Goal: Information Seeking & Learning: Check status

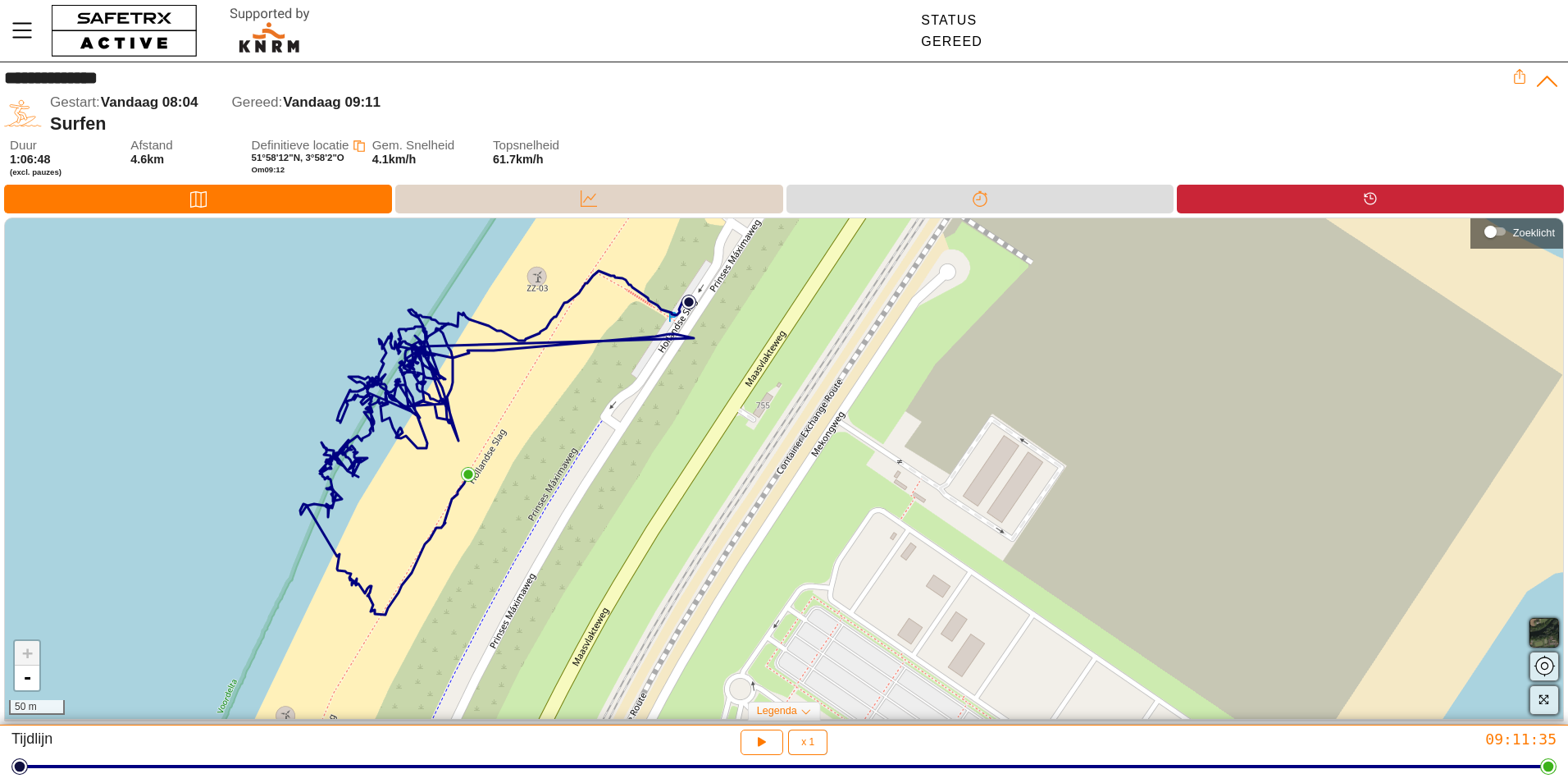
click at [494, 206] on div "Data" at bounding box center [589, 198] width 387 height 29
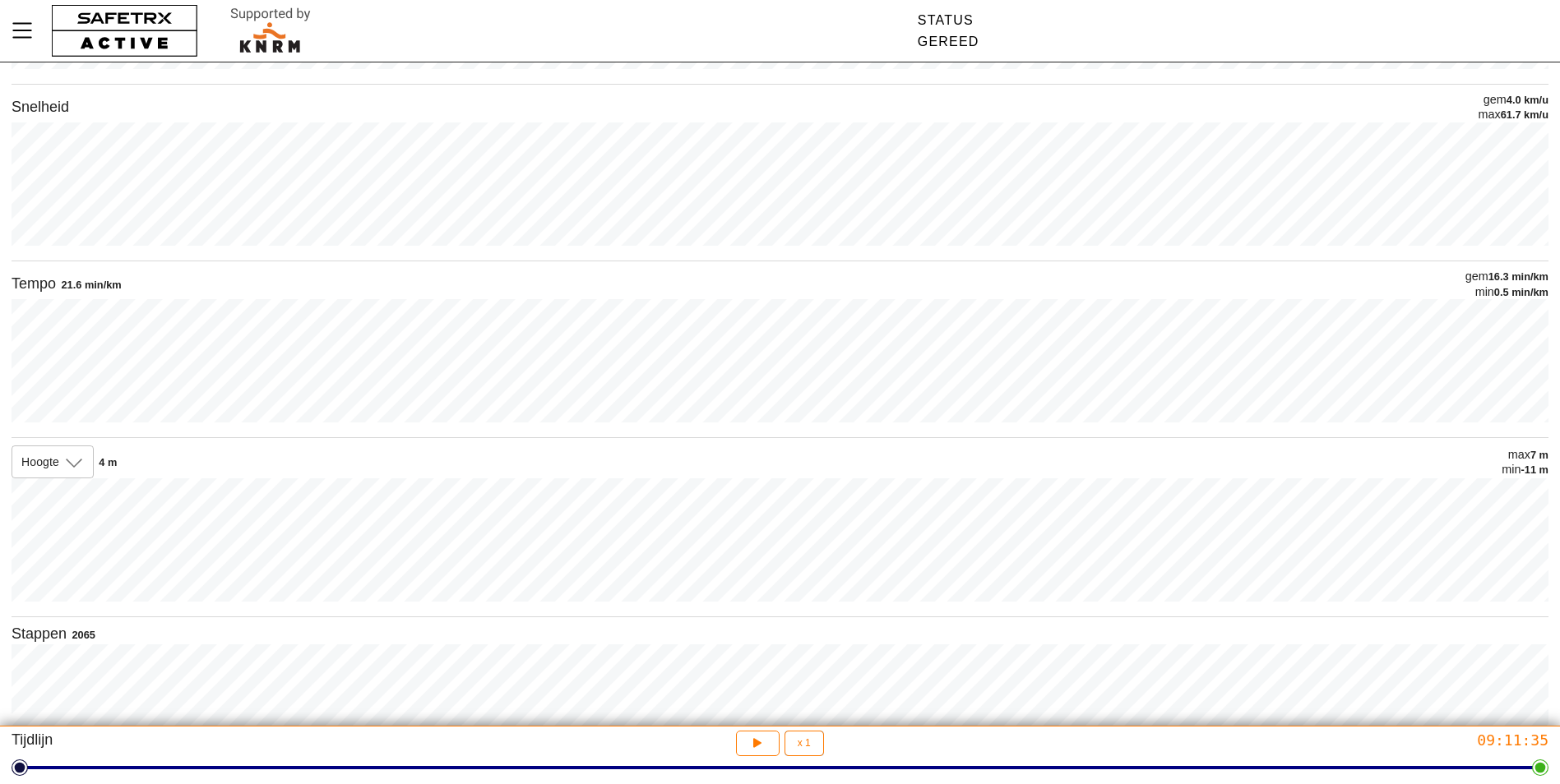
scroll to position [359, 0]
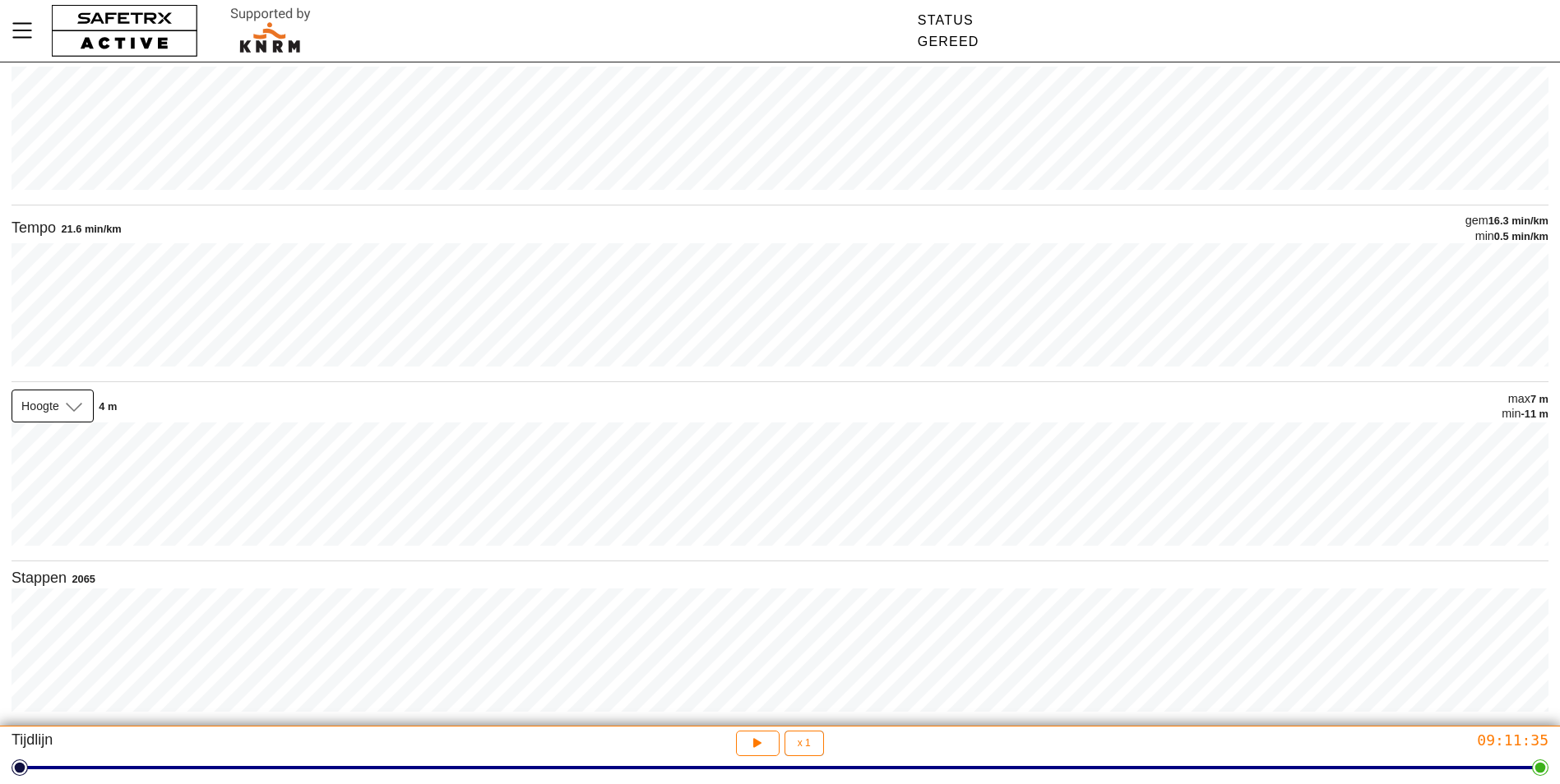
click at [71, 406] on icon at bounding box center [74, 406] width 20 height 20
click at [70, 485] on span "Hoogte" at bounding box center [48, 481] width 47 height 17
click at [76, 407] on icon at bounding box center [74, 406] width 20 height 20
click at [58, 431] on div "Hoogte" at bounding box center [52, 442] width 56 height 27
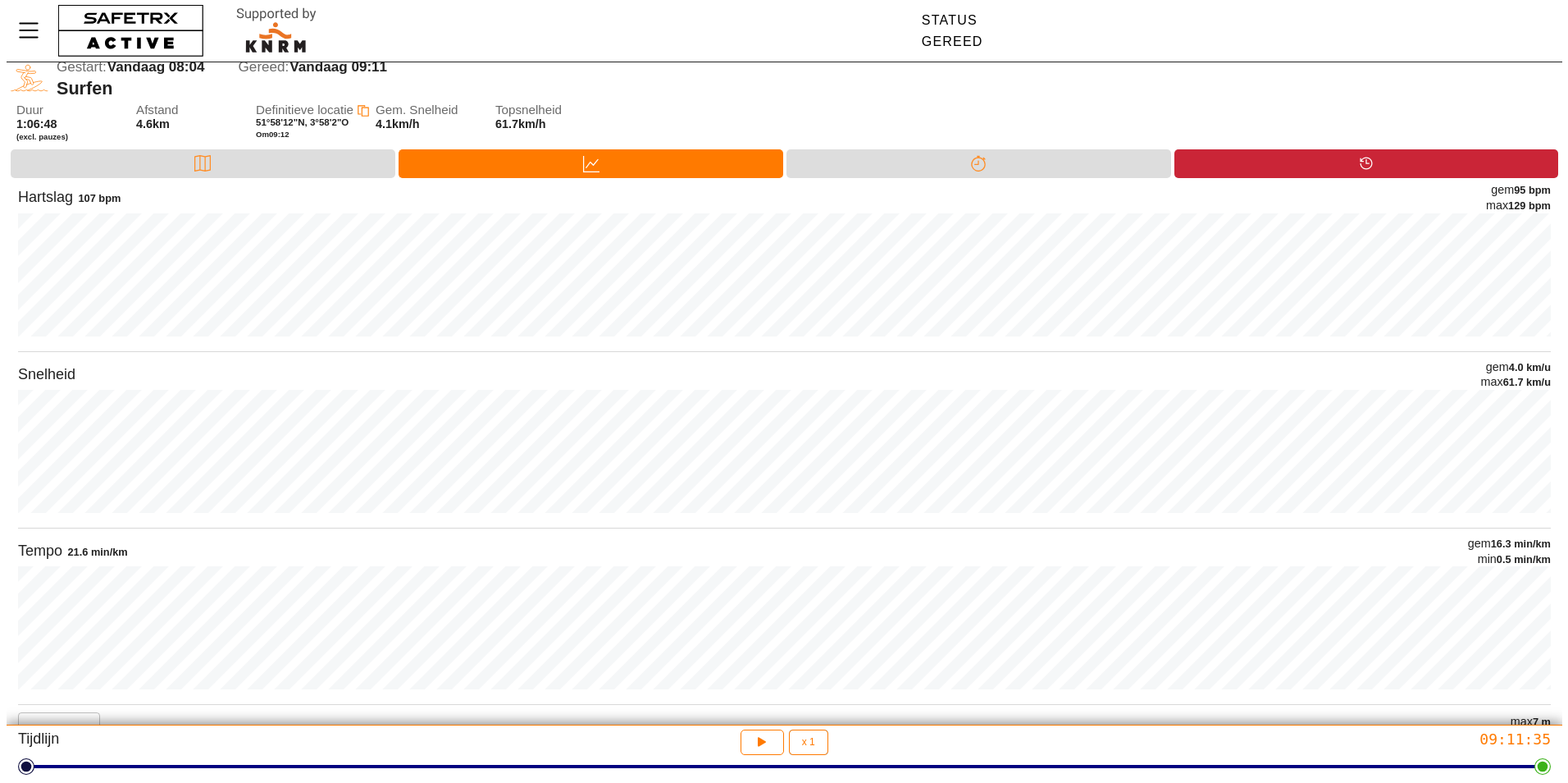
scroll to position [0, 0]
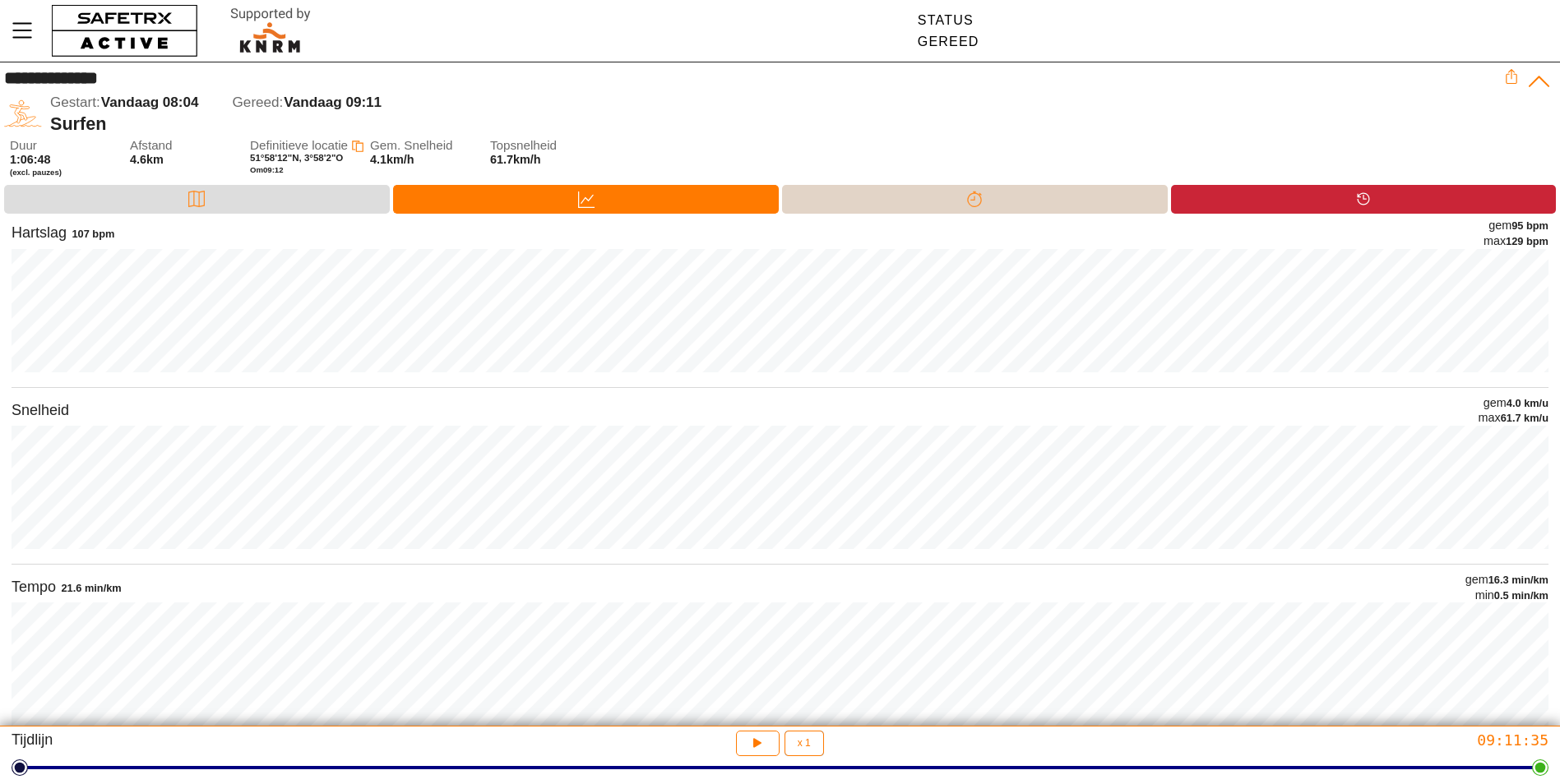
click at [973, 200] on icon at bounding box center [974, 198] width 17 height 17
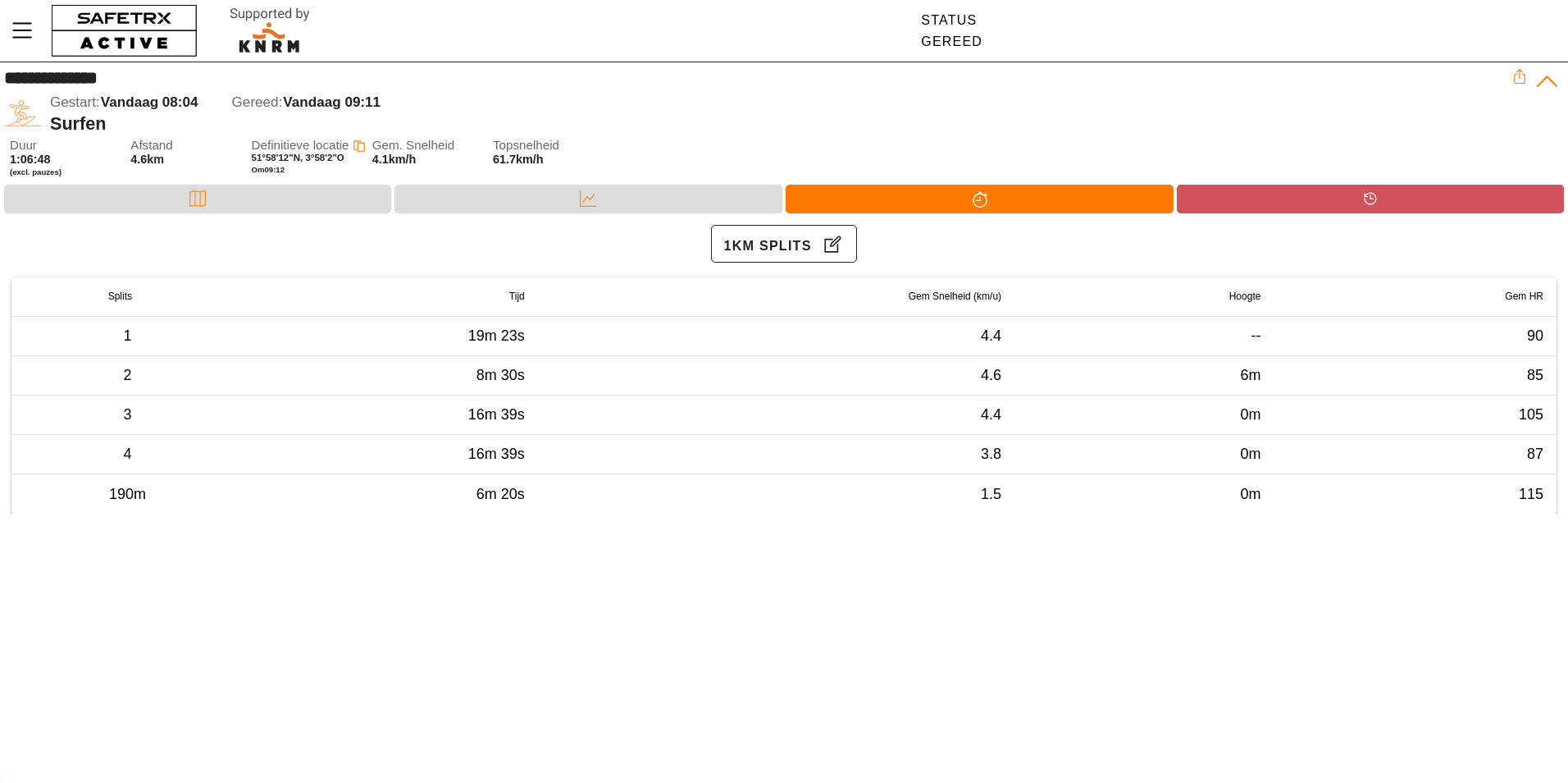
click at [1328, 200] on div "Tijdlijn" at bounding box center [1370, 198] width 387 height 29
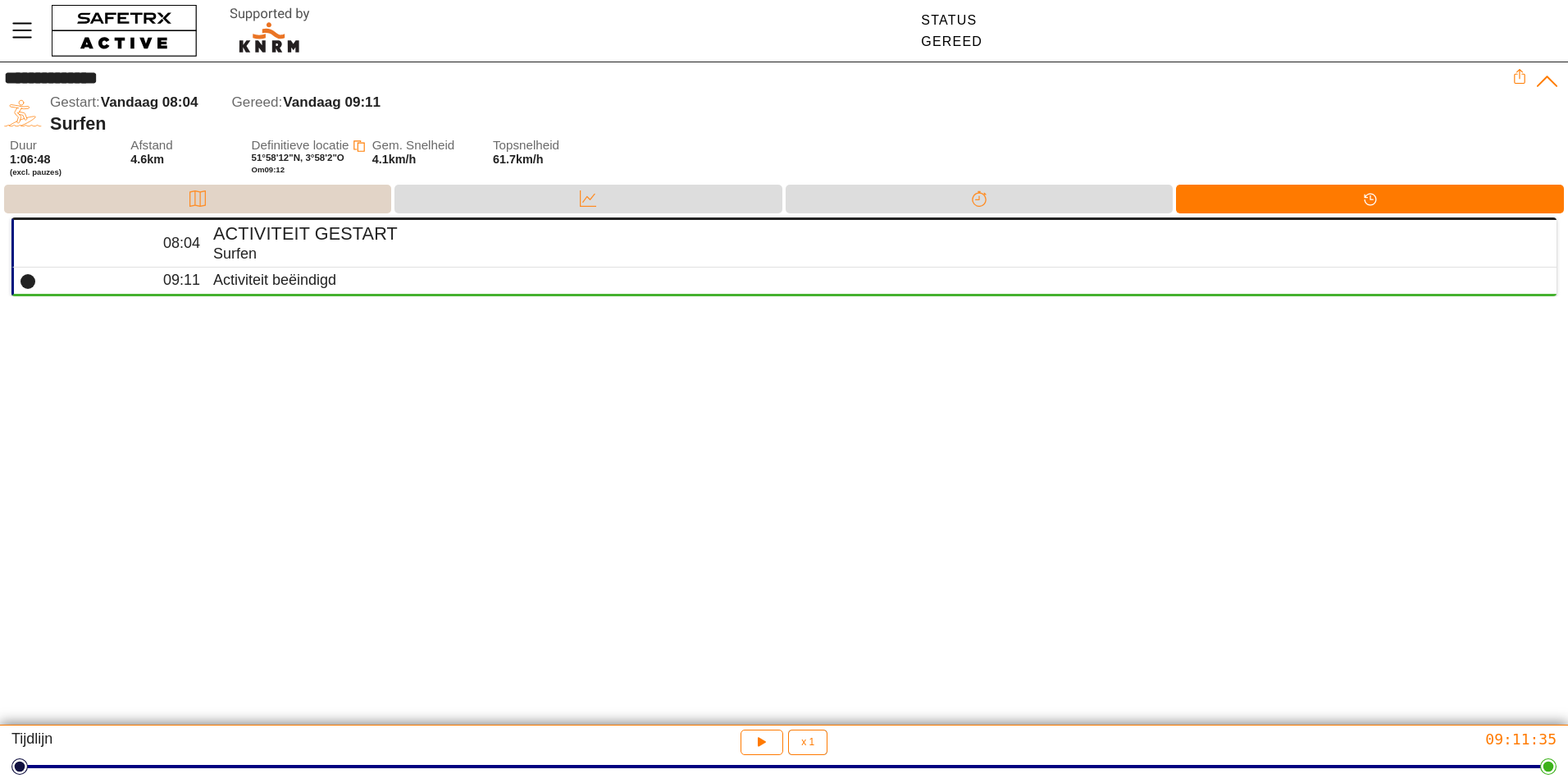
click at [145, 198] on div "Kaart" at bounding box center [197, 198] width 387 height 29
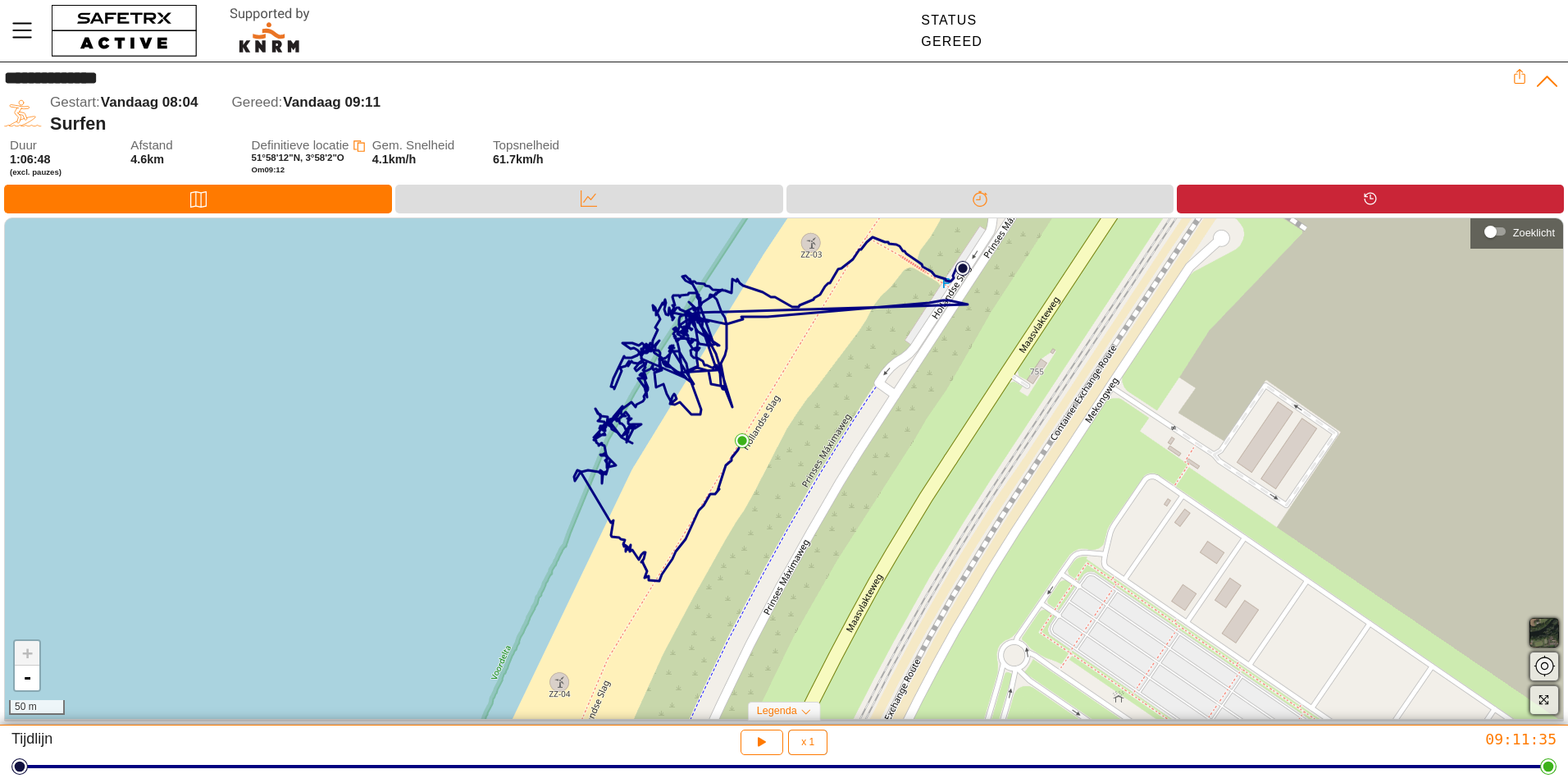
drag, startPoint x: 816, startPoint y: 539, endPoint x: 848, endPoint y: 392, distance: 150.4
click at [848, 392] on div "+ - 50 m" at bounding box center [784, 469] width 1558 height 500
click at [1497, 232] on div "Zoeklicht" at bounding box center [1490, 231] width 12 height 12
click at [1448, 232] on div "Zoeklicht" at bounding box center [1454, 231] width 12 height 12
